Goal: Task Accomplishment & Management: Use online tool/utility

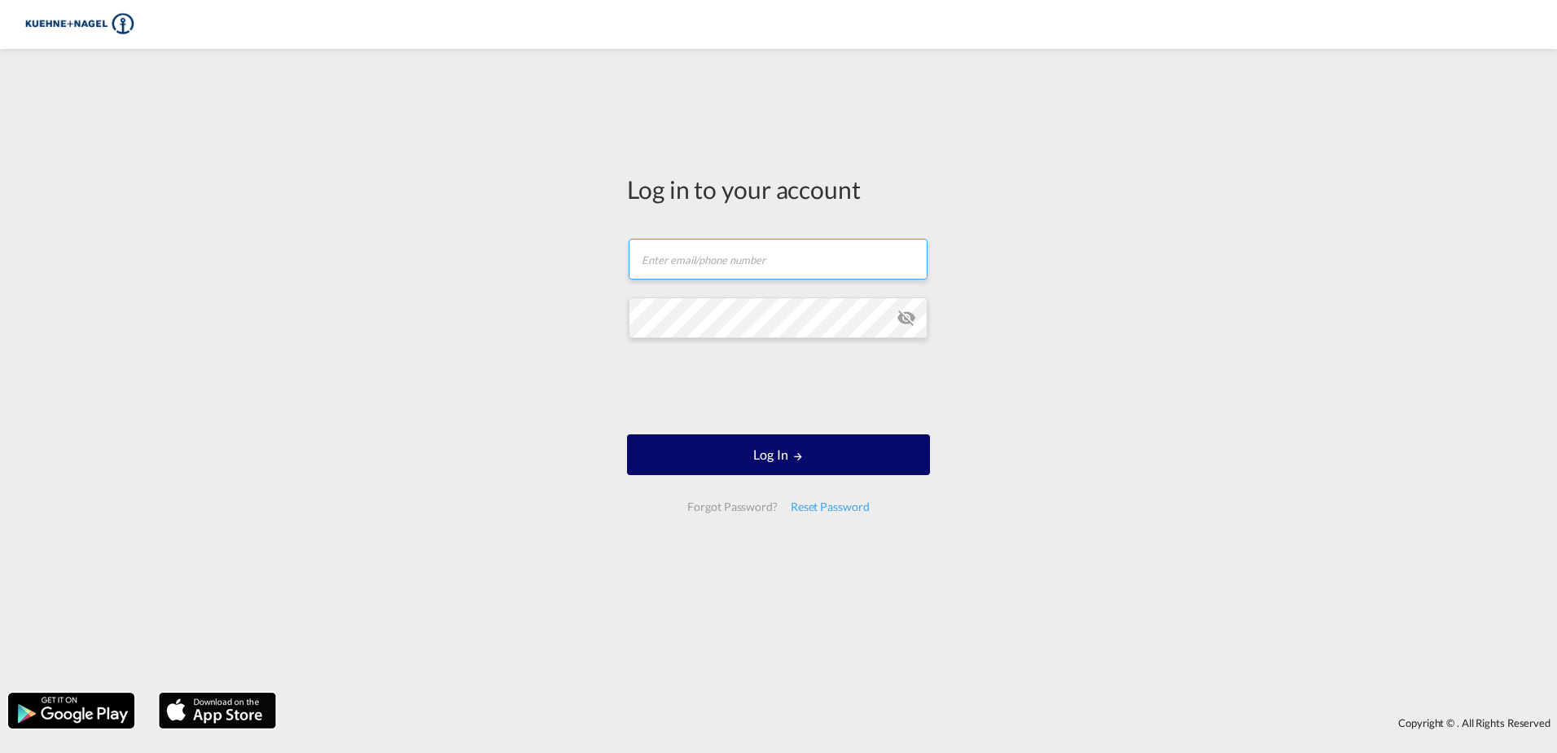
type input "lennard.schulz@kuehne-nagel.com"
click at [753, 416] on iframe at bounding box center [779, 386] width 248 height 64
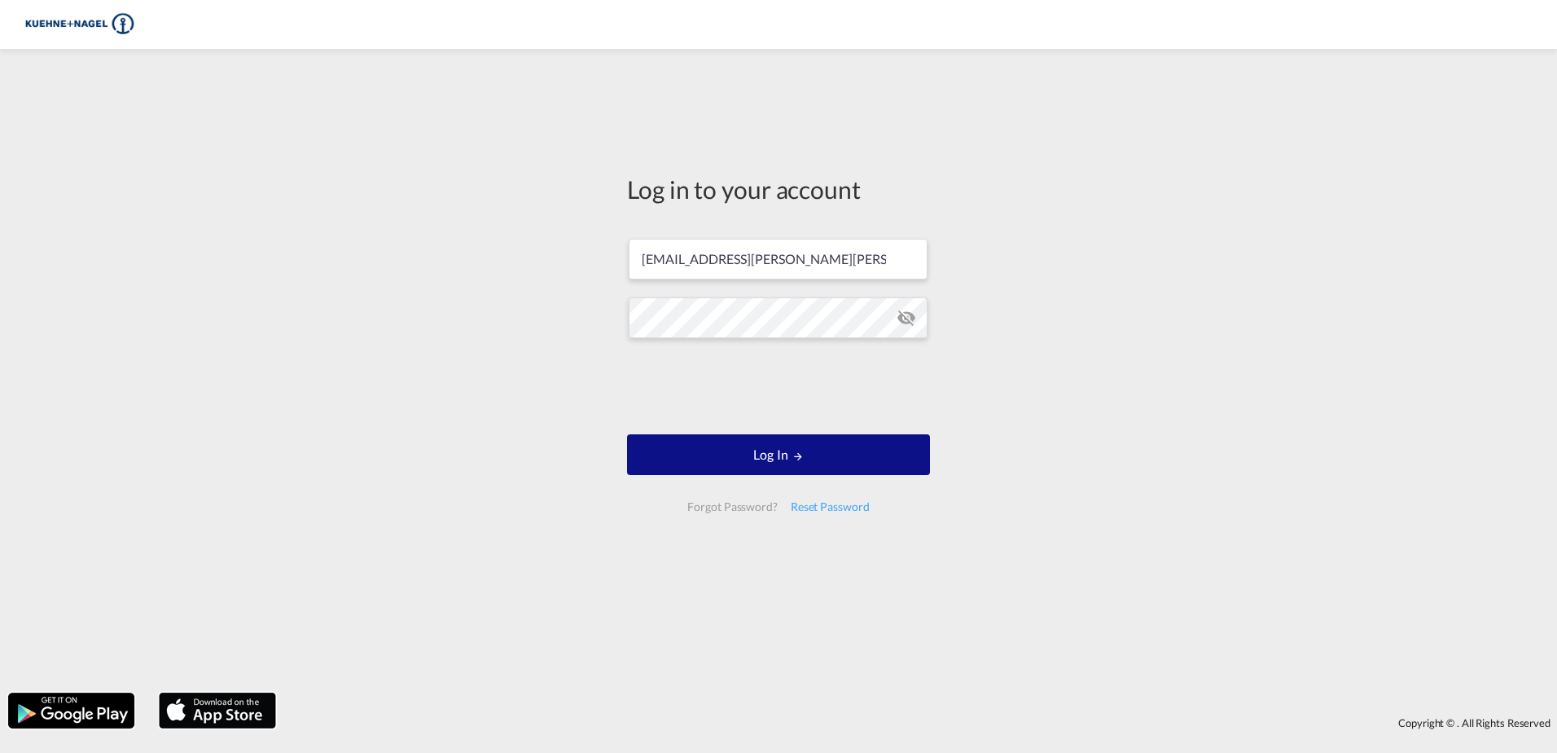
click at [774, 432] on form "lennard.schulz@kuehne-nagel.com Log In Forgot Password? Reset Password" at bounding box center [778, 374] width 303 height 305
click at [781, 454] on button "Log In" at bounding box center [778, 454] width 303 height 41
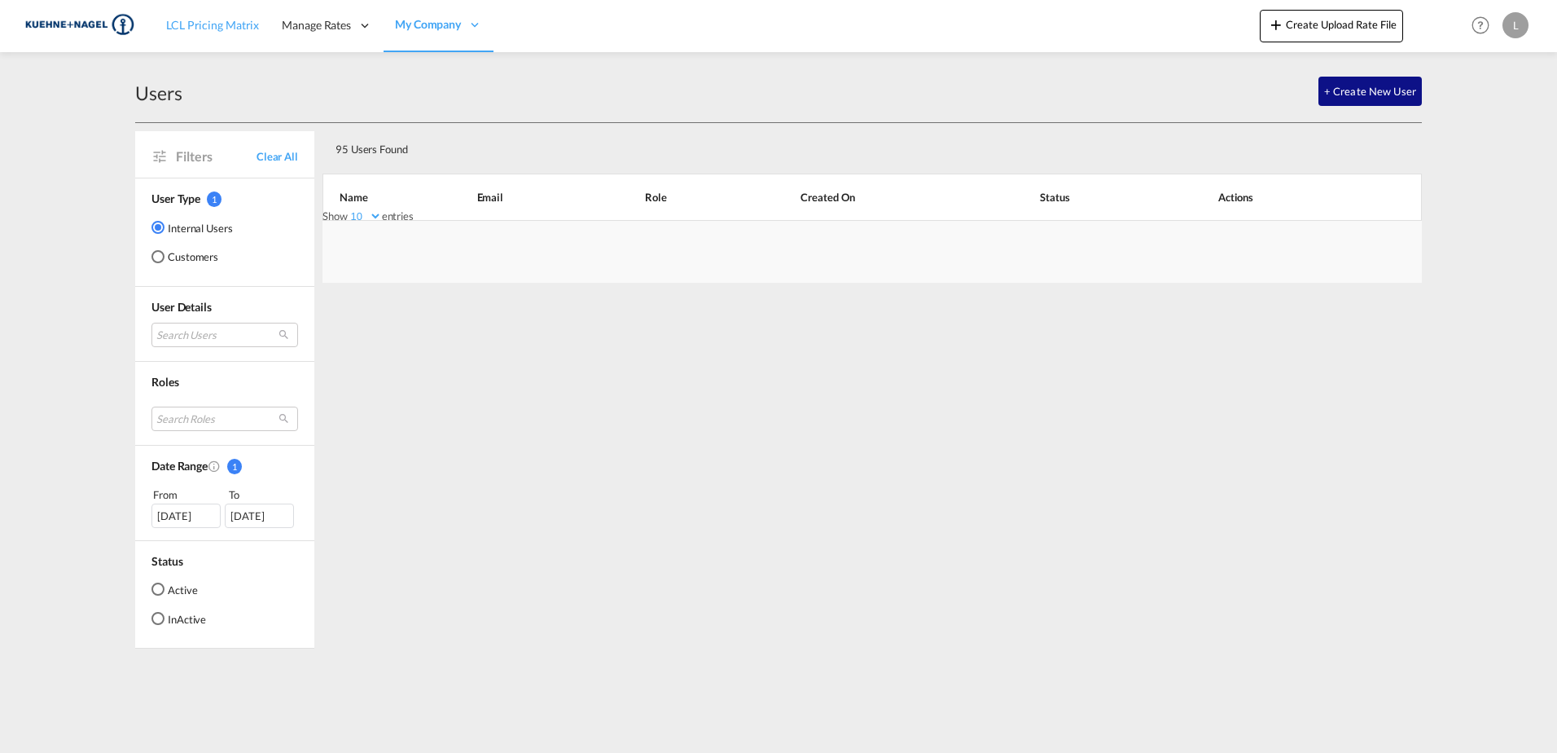
click at [182, 27] on span "LCL Pricing Matrix" at bounding box center [212, 25] width 93 height 14
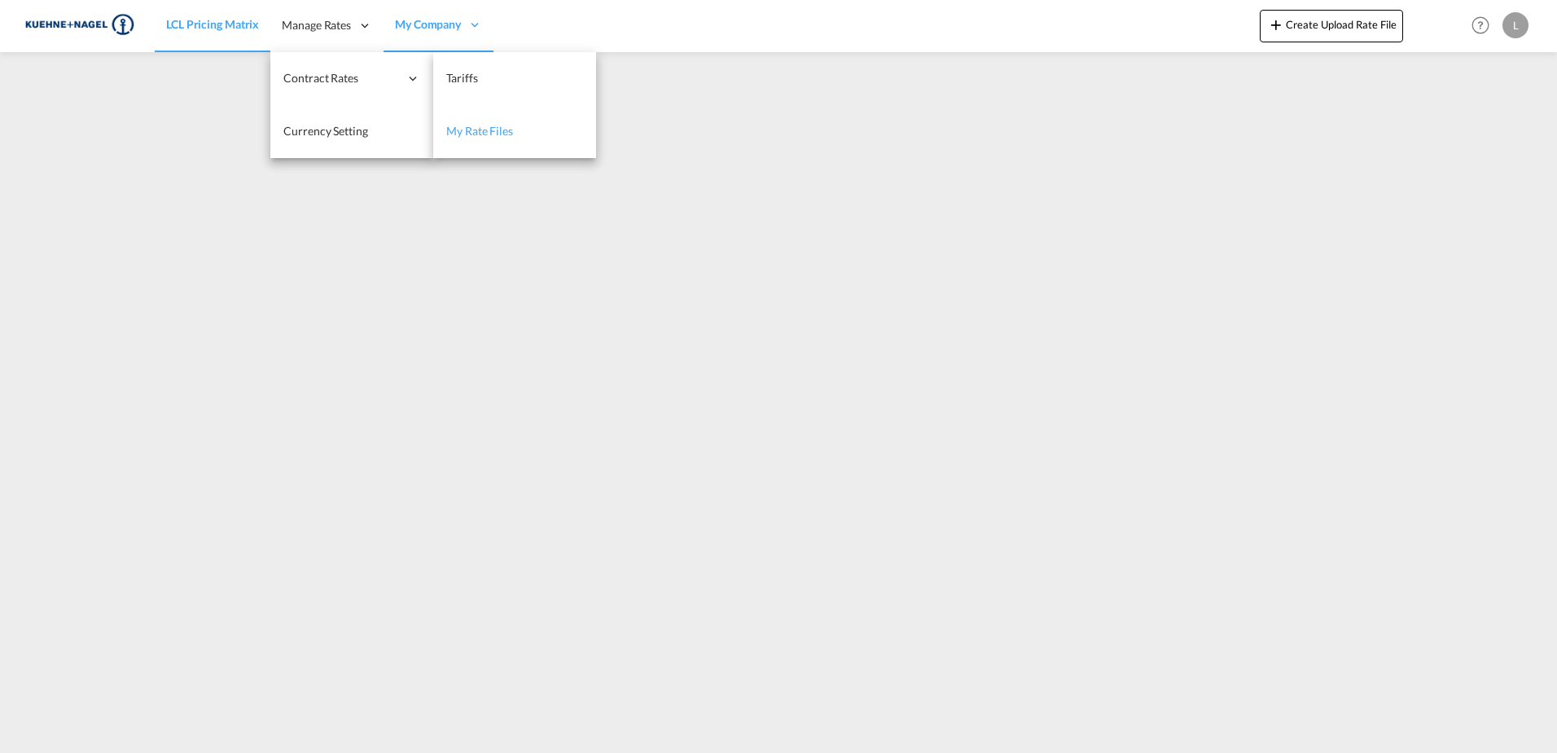
click at [470, 123] on span "My Rate Files" at bounding box center [479, 131] width 67 height 16
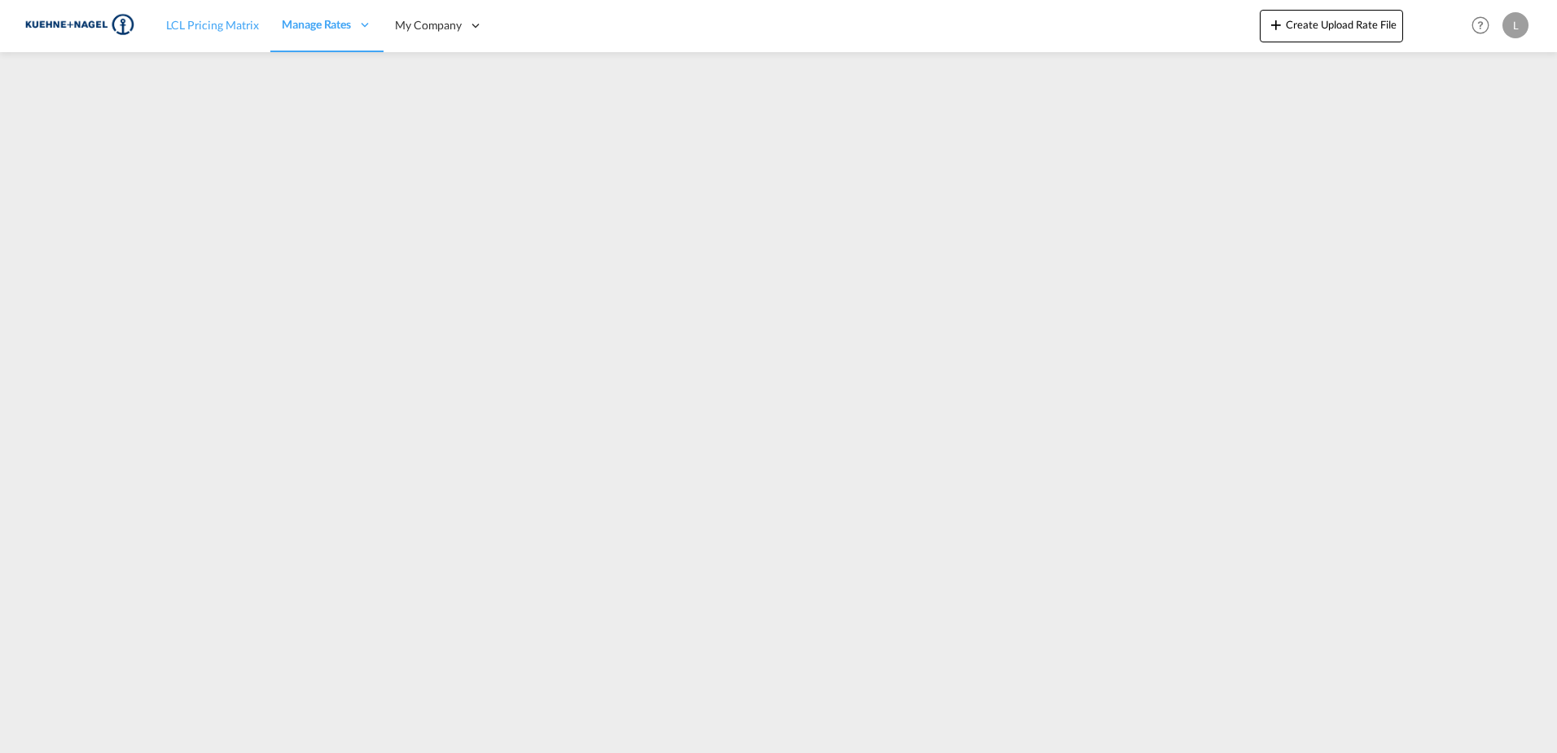
click at [228, 25] on span "LCL Pricing Matrix" at bounding box center [212, 25] width 93 height 14
